Goal: Find specific fact: Find specific page/section

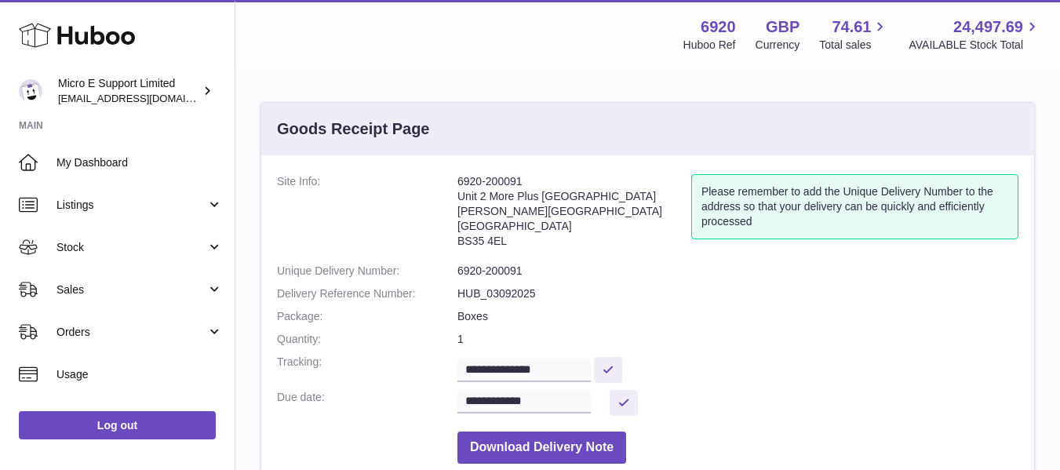
drag, startPoint x: 459, startPoint y: 213, endPoint x: 524, endPoint y: 244, distance: 72.0
click at [524, 244] on address "6920-200091 Unit 2 [GEOGRAPHIC_DATA][STREET_ADDRESS][PERSON_NAME]" at bounding box center [575, 215] width 234 height 82
copy address "[PERSON_NAME][STREET_ADDRESS]"
click at [468, 239] on address "6920-200091 Unit 2 [GEOGRAPHIC_DATA][STREET_ADDRESS][PERSON_NAME]" at bounding box center [575, 215] width 234 height 82
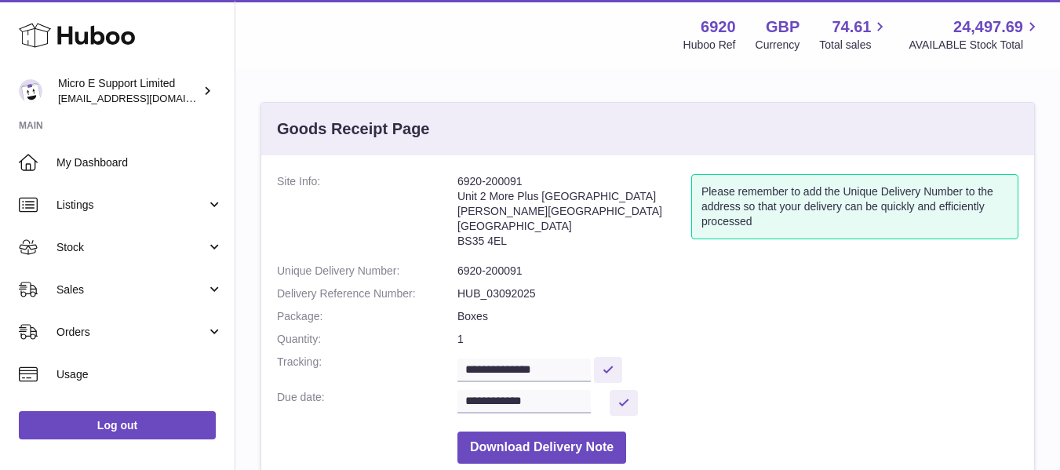
click at [468, 239] on address "6920-200091 Unit 2 [GEOGRAPHIC_DATA][STREET_ADDRESS][PERSON_NAME]" at bounding box center [575, 215] width 234 height 82
click at [569, 242] on address "6920-200091 Unit 2 [GEOGRAPHIC_DATA][STREET_ADDRESS][PERSON_NAME]" at bounding box center [575, 215] width 234 height 82
click at [465, 246] on address "6920-200091 Unit 2 [GEOGRAPHIC_DATA][STREET_ADDRESS][PERSON_NAME]" at bounding box center [575, 215] width 234 height 82
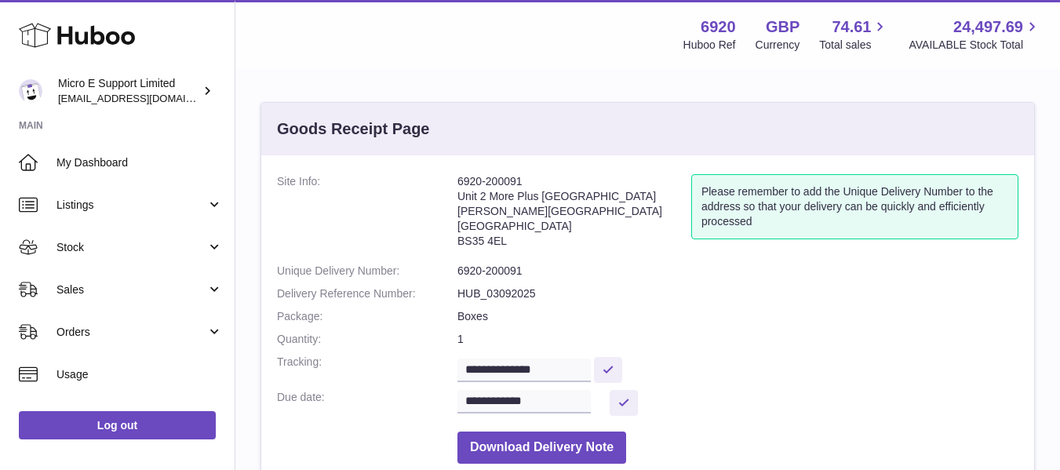
copy dd "BS35 4EL"
